Goal: Navigation & Orientation: Find specific page/section

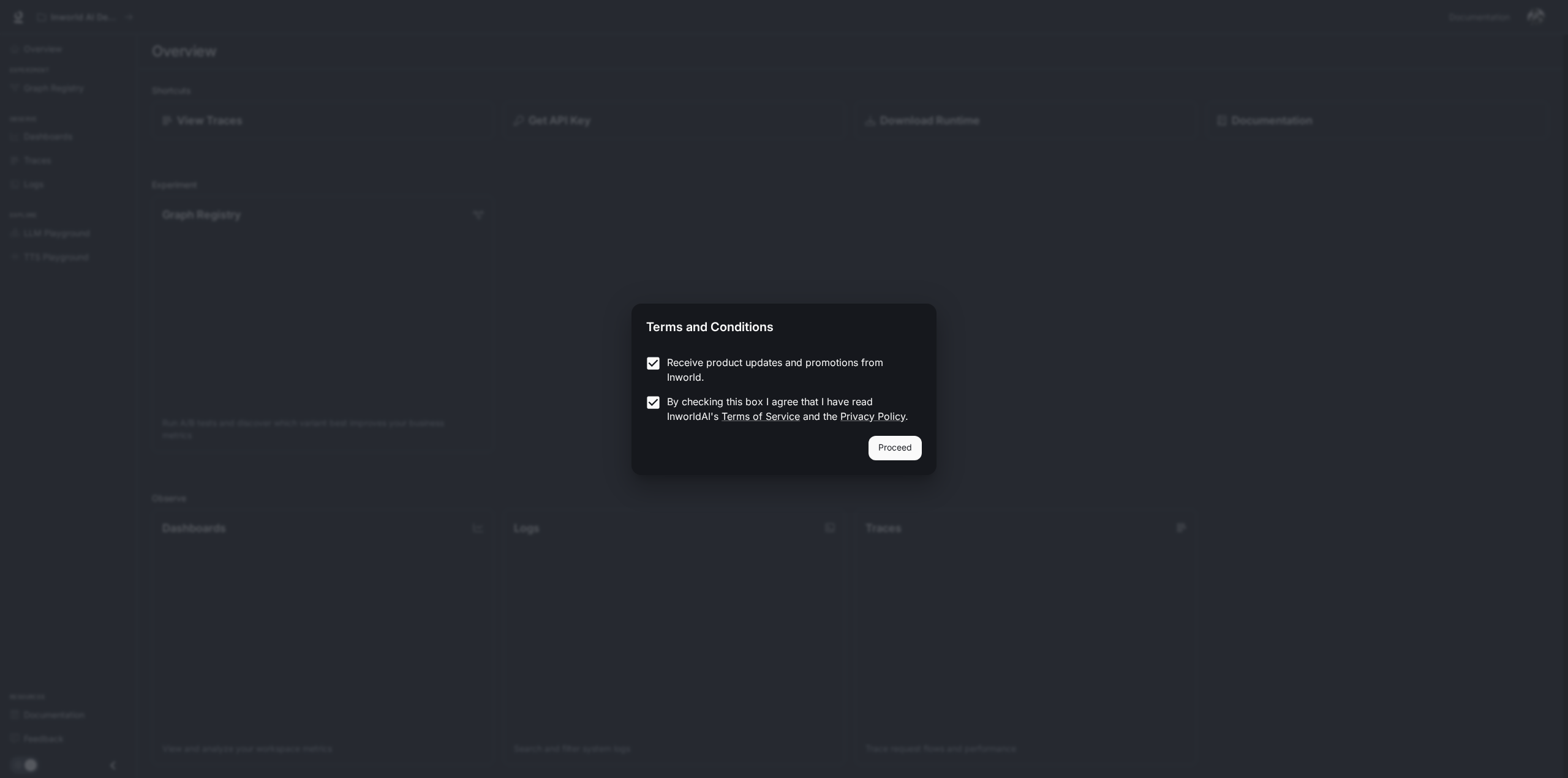
click at [891, 450] on button "Proceed" at bounding box center [895, 448] width 54 height 24
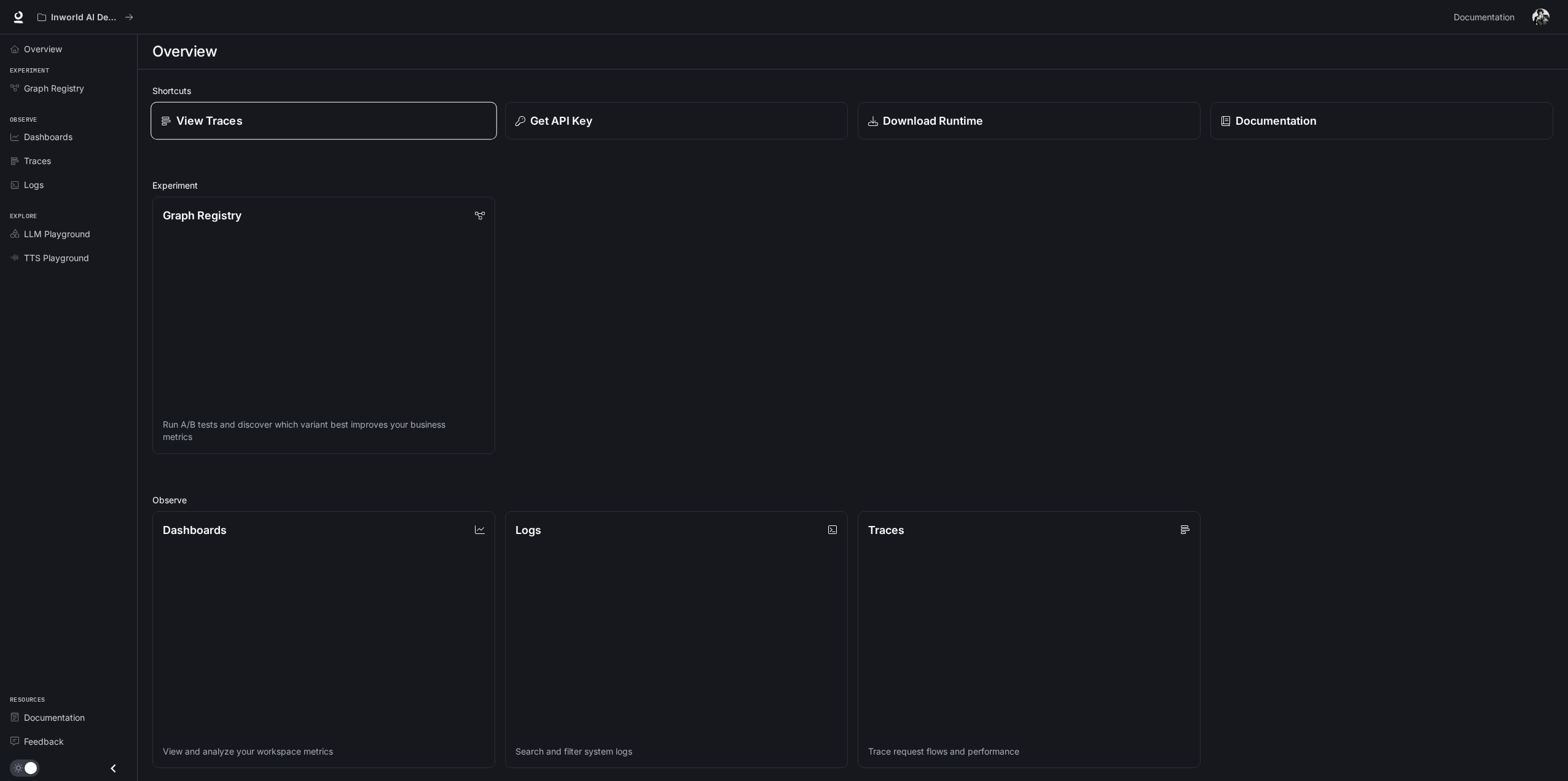
click at [270, 113] on div "View Traces" at bounding box center [323, 120] width 325 height 17
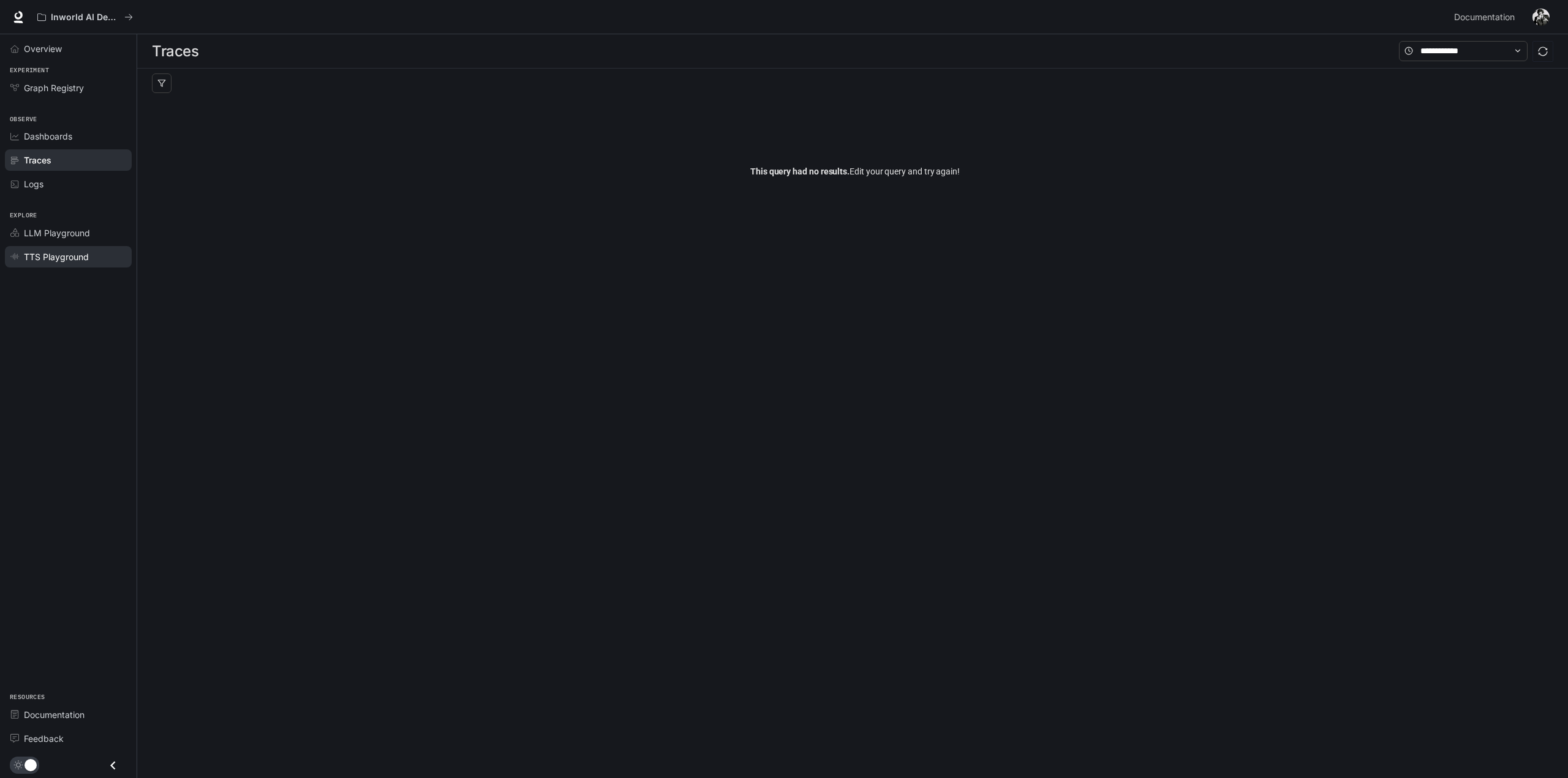
click at [53, 256] on span "TTS Playground" at bounding box center [57, 257] width 65 height 13
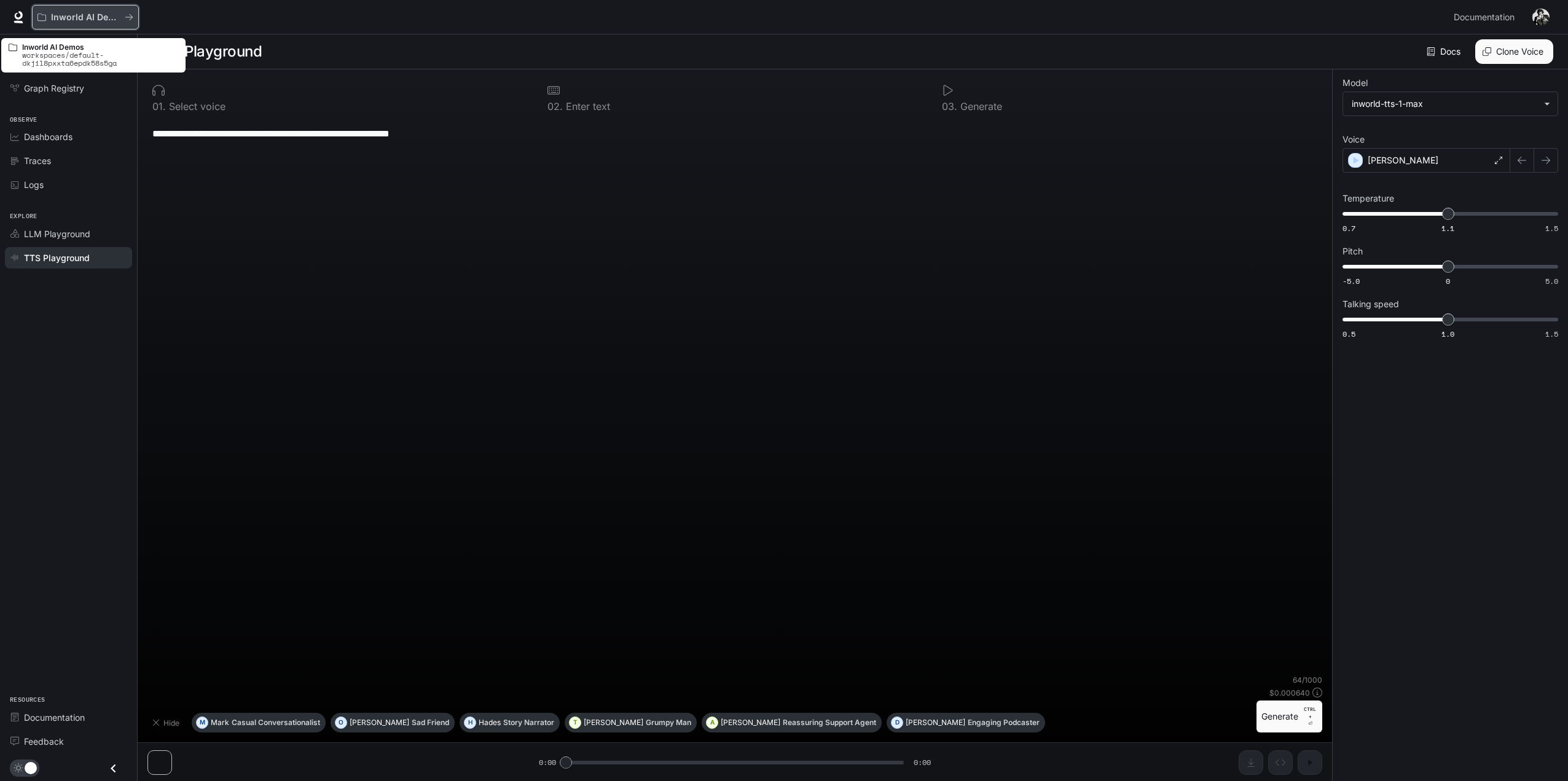
click at [74, 18] on p "Inworld AI Demos" at bounding box center [85, 17] width 69 height 11
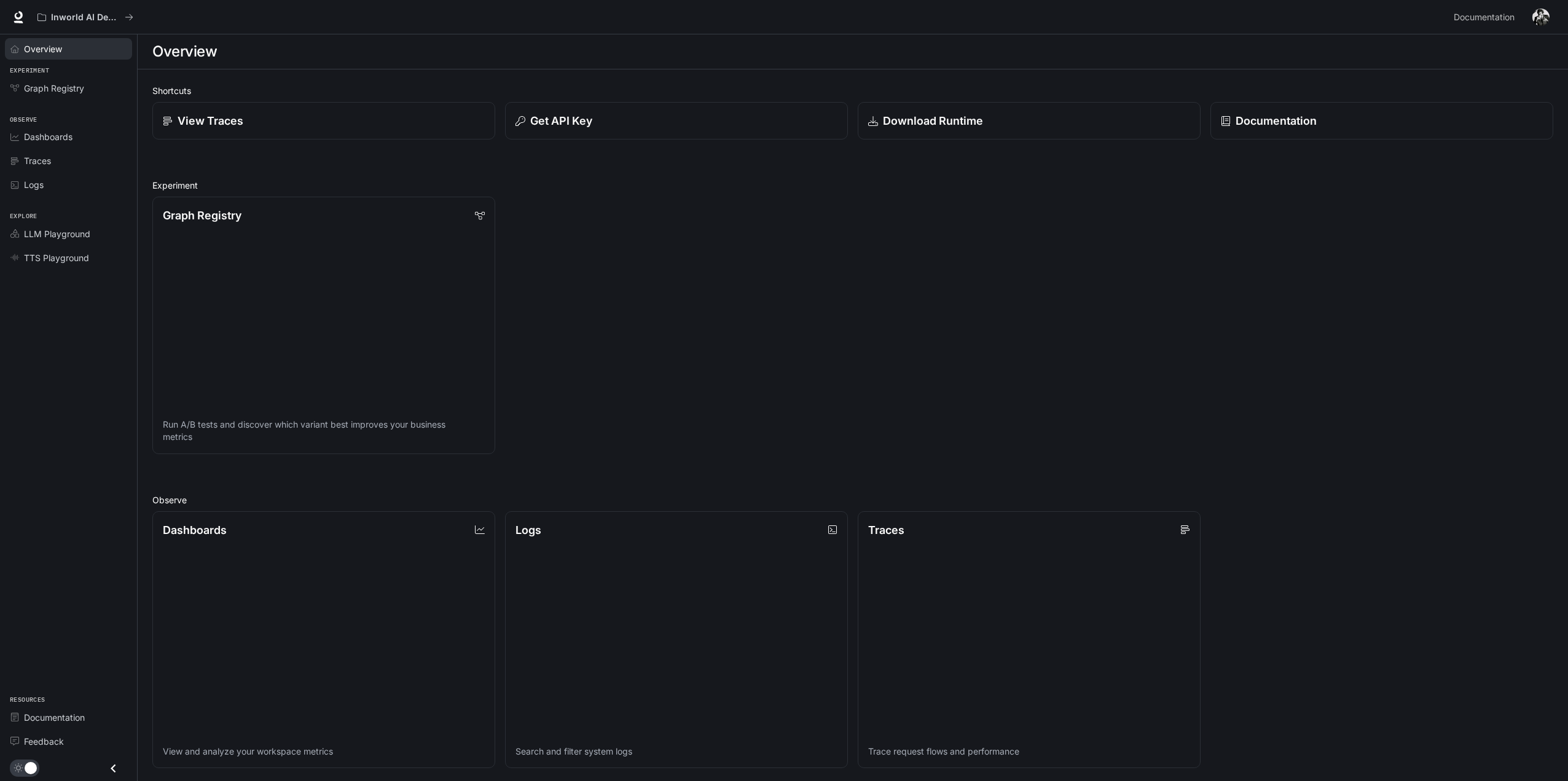
click at [14, 55] on link "Overview" at bounding box center [68, 48] width 127 height 21
click at [226, 122] on div "عرض الآثار" at bounding box center [323, 120] width 325 height 17
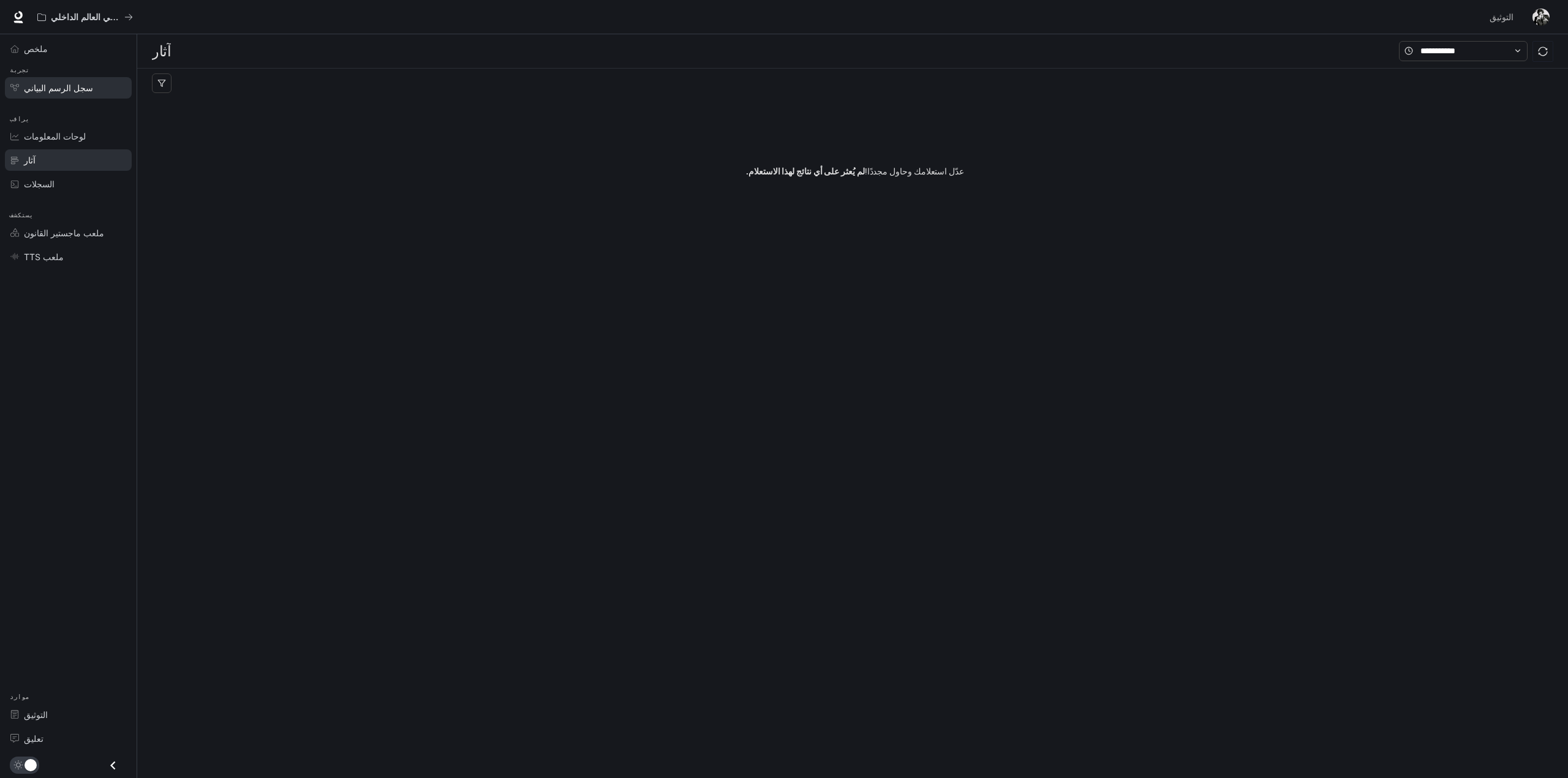
click at [68, 88] on font "سجل الرسم البياني" at bounding box center [59, 88] width 69 height 11
